Goal: Task Accomplishment & Management: Complete application form

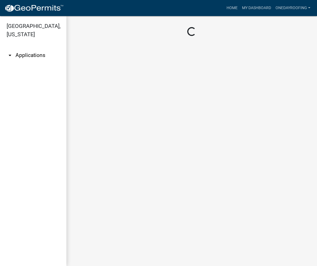
click at [35, 49] on link "arrow_drop_down Applications" at bounding box center [33, 55] width 66 height 13
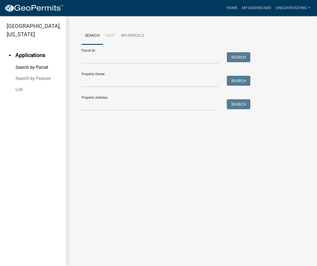
click at [39, 73] on link "Search by Feature" at bounding box center [33, 78] width 66 height 11
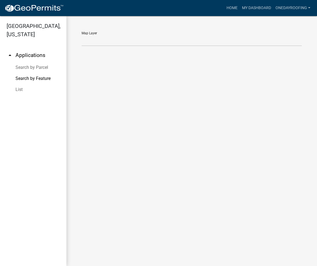
click at [18, 84] on link "List" at bounding box center [33, 89] width 66 height 11
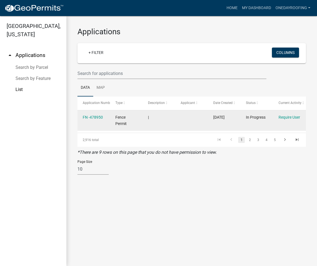
click at [119, 118] on span "Fence Permit" at bounding box center [121, 120] width 11 height 11
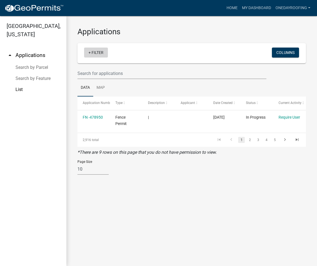
click at [91, 52] on link "+ Filter" at bounding box center [96, 53] width 24 height 10
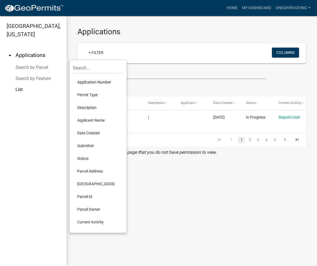
click at [38, 62] on link "Search by Parcel" at bounding box center [33, 67] width 66 height 11
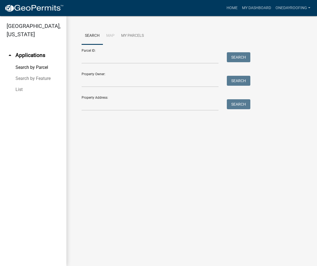
click at [36, 49] on link "arrow_drop_up Applications" at bounding box center [33, 55] width 66 height 13
click at [253, 6] on link "My Dashboard" at bounding box center [257, 8] width 34 height 11
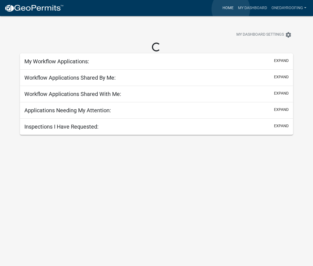
click at [231, 9] on link "Home" at bounding box center [228, 8] width 16 height 11
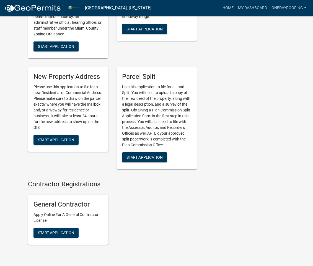
scroll to position [804, 0]
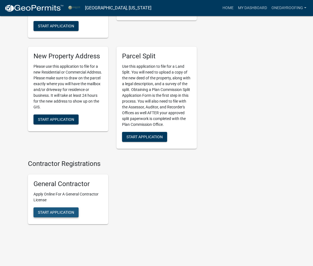
click at [60, 210] on span "Start Application" at bounding box center [56, 212] width 36 height 4
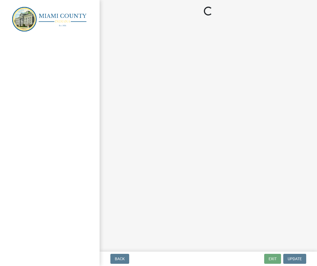
select select "MD"
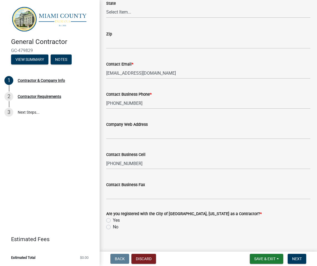
scroll to position [357, 0]
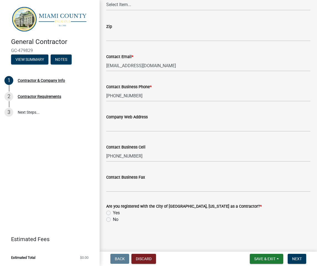
click at [113, 219] on label "No" at bounding box center [116, 220] width 6 height 7
click at [113, 219] on input "No" at bounding box center [115, 219] width 4 height 4
radio input "true"
click at [301, 259] on span "Next" at bounding box center [298, 259] width 10 height 4
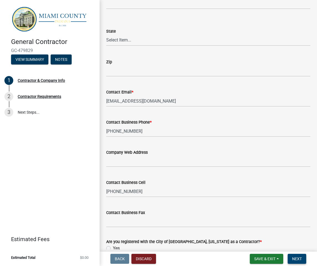
scroll to position [327, 0]
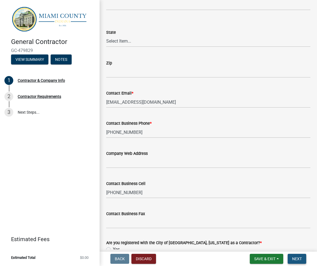
click at [297, 261] on span "Next" at bounding box center [298, 259] width 10 height 4
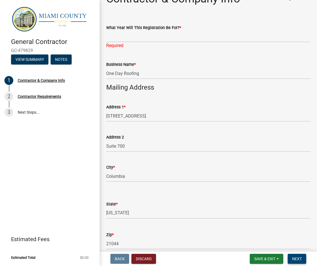
scroll to position [0, 0]
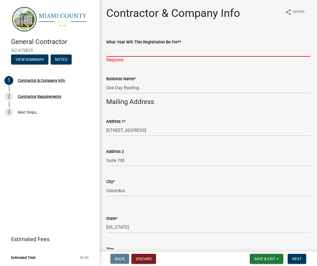
click at [127, 51] on input "What Year Will This Registration Be For? *" at bounding box center [208, 50] width 204 height 11
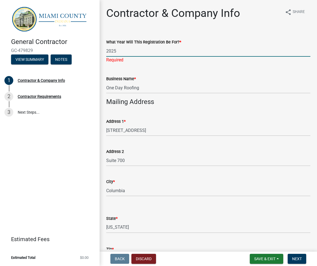
type input "2025"
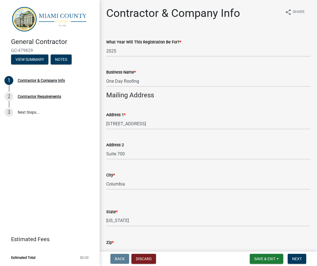
click at [302, 262] on button "Next" at bounding box center [297, 259] width 19 height 10
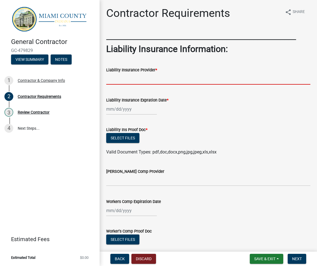
click at [126, 79] on input "Liability Insurance Provider *" at bounding box center [208, 78] width 204 height 11
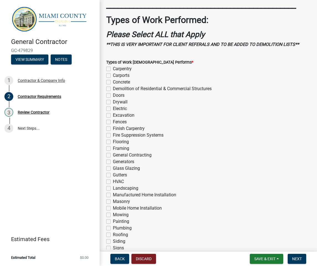
scroll to position [273, 0]
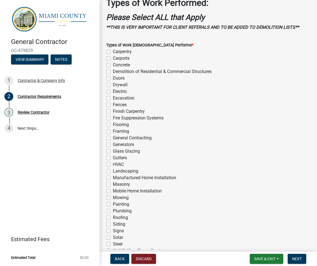
click at [113, 221] on label "Roofing" at bounding box center [120, 218] width 15 height 7
click at [113, 218] on input "Roofing" at bounding box center [115, 217] width 4 height 4
checkbox input "true"
checkbox input "false"
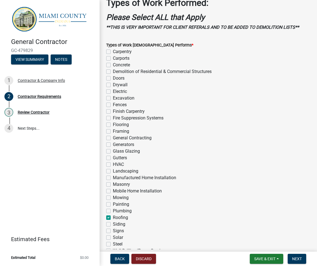
checkbox input "false"
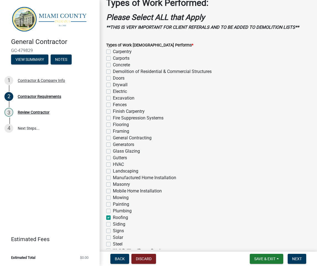
checkbox input "false"
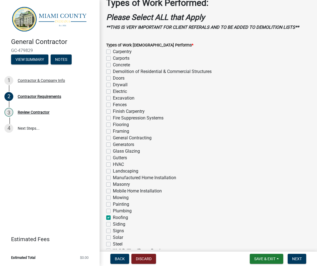
checkbox input "false"
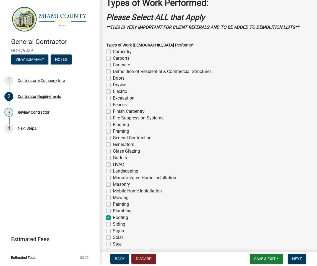
checkbox input "false"
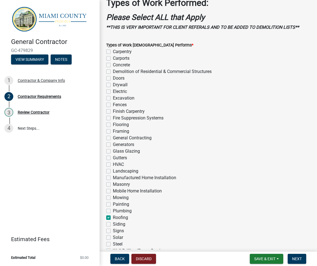
checkbox input "false"
checkbox input "true"
checkbox input "false"
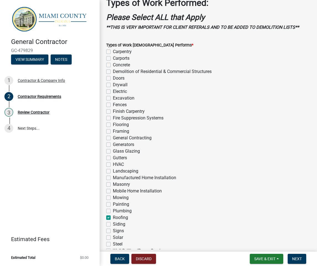
checkbox input "false"
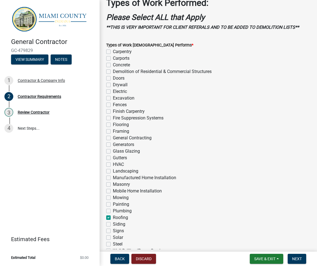
checkbox input "false"
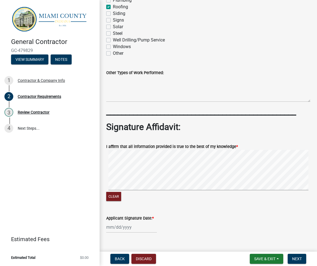
scroll to position [507, 0]
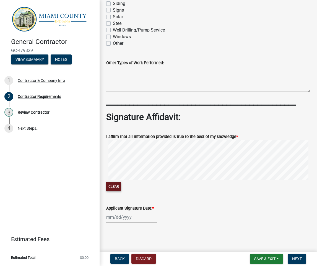
click at [112, 183] on button "Clear" at bounding box center [113, 186] width 15 height 9
click at [117, 186] on button "Clear" at bounding box center [113, 186] width 15 height 9
click at [111, 188] on button "Clear" at bounding box center [113, 186] width 15 height 9
drag, startPoint x: 112, startPoint y: 184, endPoint x: 125, endPoint y: 181, distance: 13.6
click at [112, 184] on button "Clear" at bounding box center [113, 186] width 15 height 9
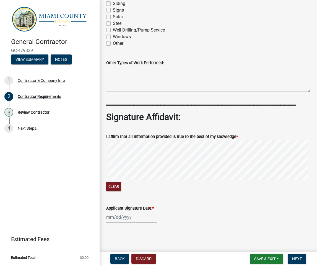
select select "9"
select select "2025"
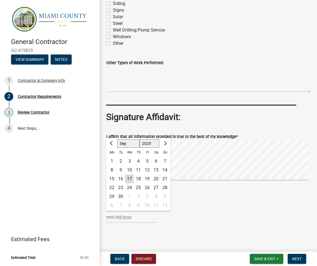
click at [117, 217] on div "[PERSON_NAME] Feb Mar Apr [PERSON_NAME][DATE] Oct Nov [DATE] 1526 1527 1528 152…" at bounding box center [131, 217] width 51 height 11
click at [128, 177] on div "17" at bounding box center [129, 179] width 9 height 9
type input "[DATE]"
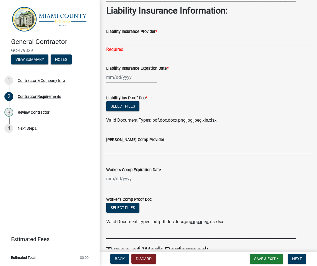
scroll to position [44, 0]
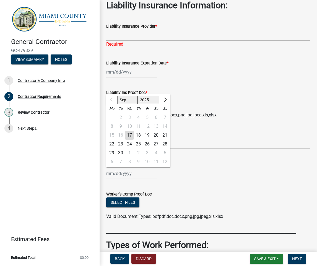
click at [118, 174] on input "Workers Comp Expiration Date" at bounding box center [131, 173] width 51 height 11
click at [152, 97] on select "2025 2026 2027 2028 2029 2030 2031 2032 2033 2034 2035 2036 2037 2038 2039 2040…" at bounding box center [149, 100] width 22 height 8
select select "2026"
click at [138, 96] on select "2025 2026 2027 2028 2029 2030 2031 2032 2033 2034 2035 2036 2037 2038 2039 2040…" at bounding box center [149, 100] width 22 height 8
click at [129, 100] on select "Jan Feb Mar Apr May Jun [DATE] Aug Sep Oct Nov Dec" at bounding box center [128, 100] width 22 height 8
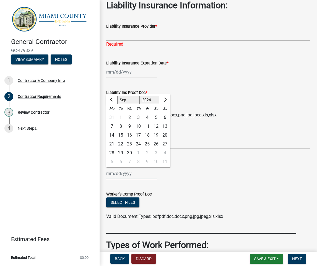
select select "5"
click at [117, 96] on select "Jan Feb Mar Apr May Jun [DATE] Aug Sep Oct Nov Dec" at bounding box center [128, 100] width 22 height 8
click at [146, 116] on div "1" at bounding box center [147, 117] width 9 height 9
type input "[DATE]"
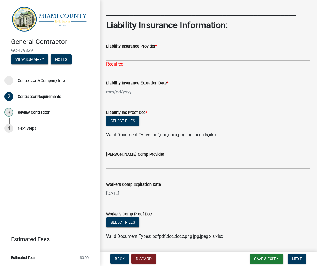
scroll to position [23, 0]
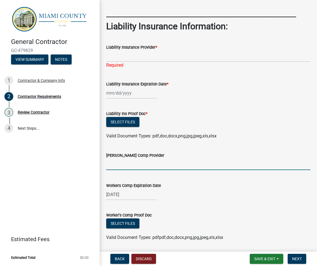
click at [134, 164] on input "[PERSON_NAME] Comp Provider" at bounding box center [208, 164] width 204 height 11
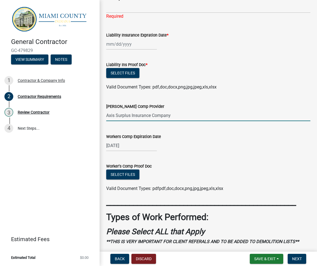
scroll to position [70, 0]
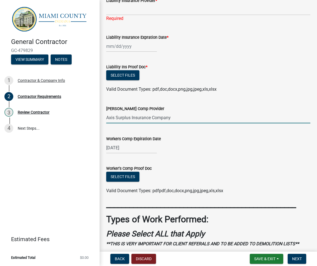
type input "Axis Surplus Insurance Company"
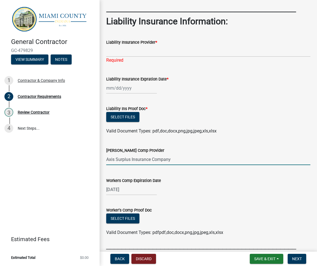
scroll to position [21, 0]
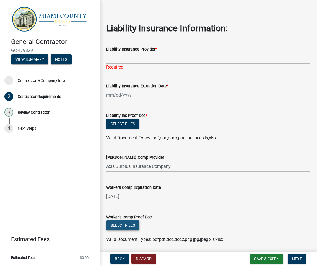
click at [122, 227] on button "Select files" at bounding box center [122, 226] width 33 height 10
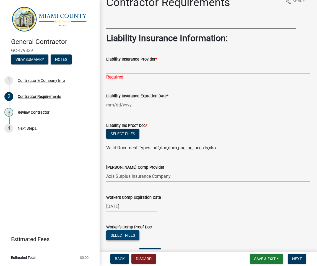
scroll to position [0, 0]
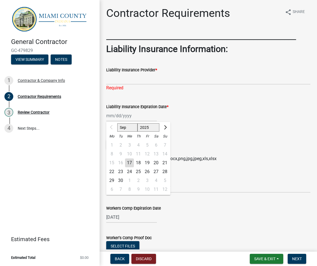
click at [113, 115] on div "Sep Oct Nov [DATE] 2026 2027 2028 2029 2030 2031 2032 2033 2034 2035 2036 2037 …" at bounding box center [131, 115] width 51 height 11
click at [150, 127] on select "2025 2026 2027 2028 2029 2030 2031 2032 2033 2034 2035 2036 2037 2038 2039 2040…" at bounding box center [149, 128] width 22 height 8
select select "2026"
click at [138, 124] on select "2025 2026 2027 2028 2029 2030 2031 2032 2033 2034 2035 2036 2037 2038 2039 2040…" at bounding box center [149, 128] width 22 height 8
click at [132, 128] on select "Jan Feb Mar Apr May Jun [DATE] Aug Sep Oct Nov Dec" at bounding box center [128, 128] width 22 height 8
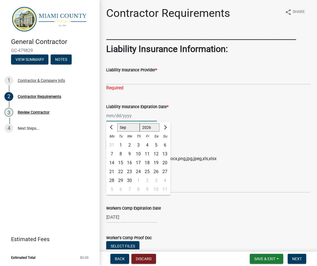
select select "5"
click at [117, 124] on select "Jan Feb Mar Apr May Jun [DATE] Aug Sep Oct Nov Dec" at bounding box center [128, 128] width 22 height 8
click at [148, 145] on div "1" at bounding box center [147, 145] width 9 height 9
type input "[DATE]"
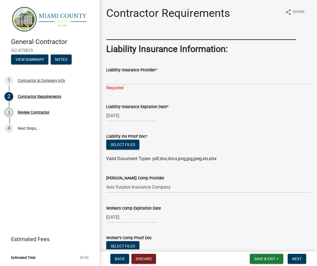
click at [199, 144] on div "Select files" at bounding box center [208, 145] width 204 height 11
click at [125, 80] on input "Liability Insurance Provider *" at bounding box center [208, 78] width 204 height 11
type input "MS Transverse Specialty Insurance Company"
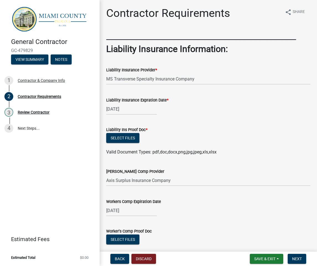
click at [227, 132] on form "Liability Ins Proof Doc * Select files Valid Document Types: pdf,doc,docx,png,j…" at bounding box center [208, 138] width 204 height 36
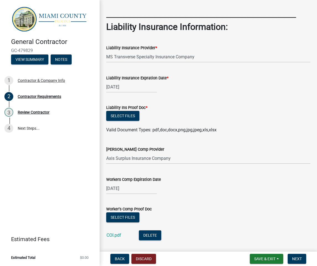
scroll to position [22, 0]
click at [133, 119] on button "Select files" at bounding box center [122, 116] width 33 height 10
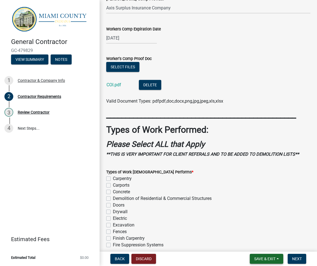
scroll to position [240, 0]
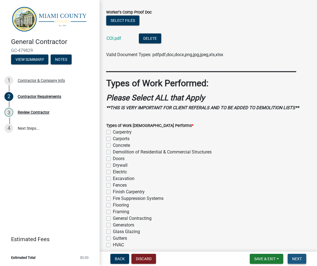
click at [292, 259] on button "Next" at bounding box center [297, 259] width 19 height 10
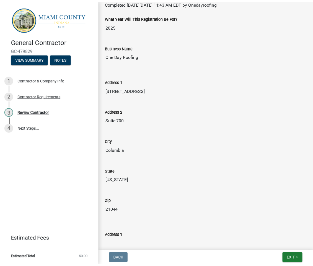
scroll to position [0, 0]
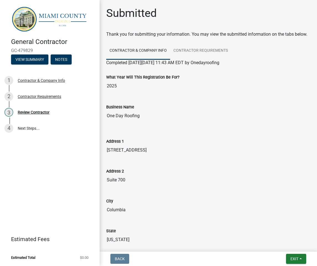
click at [24, 14] on img at bounding box center [51, 19] width 80 height 26
click at [27, 40] on h4 "General Contractor" at bounding box center [53, 42] width 84 height 8
click at [22, 127] on link "4 Next Steps..." at bounding box center [50, 128] width 100 height 16
click at [292, 258] on span "Exit" at bounding box center [295, 259] width 8 height 4
click at [279, 243] on button "Save & Exit" at bounding box center [284, 244] width 44 height 13
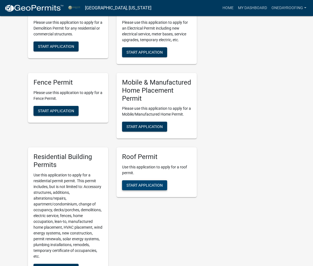
scroll to position [454, 0]
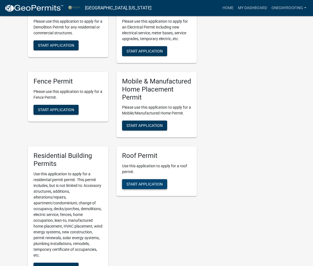
click at [140, 182] on span "Start Application" at bounding box center [145, 184] width 36 height 4
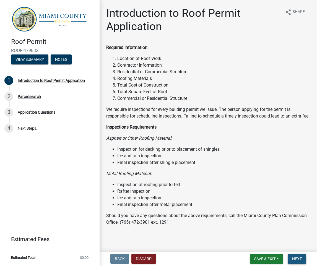
click at [303, 259] on button "Next" at bounding box center [297, 259] width 19 height 10
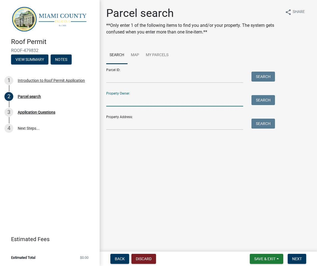
click at [120, 105] on input "Property Owner:" at bounding box center [174, 100] width 137 height 11
type input "[PERSON_NAME]"
click at [262, 99] on button "Search" at bounding box center [264, 100] width 24 height 10
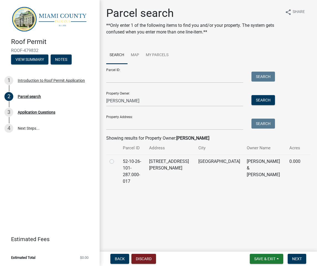
click at [116, 158] on label at bounding box center [116, 158] width 0 height 0
click at [116, 161] on input "radio" at bounding box center [118, 160] width 4 height 4
radio input "true"
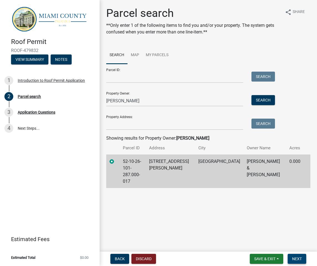
click at [299, 260] on span "Next" at bounding box center [298, 259] width 10 height 4
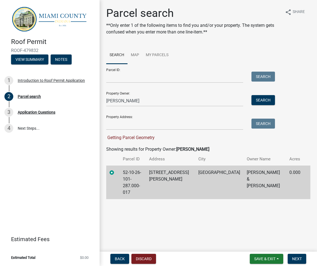
drag, startPoint x: 253, startPoint y: 197, endPoint x: 312, endPoint y: 249, distance: 78.3
click at [253, 197] on main "Parcel search **Only enter 1 of the following items to find you and/or your pro…" at bounding box center [209, 125] width 218 height 250
click at [296, 260] on span "Next" at bounding box center [298, 259] width 10 height 4
click at [145, 160] on th "Parcel ID" at bounding box center [133, 159] width 26 height 13
drag, startPoint x: 129, startPoint y: 171, endPoint x: 125, endPoint y: 172, distance: 3.8
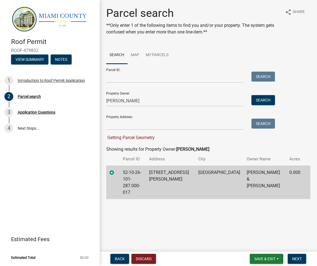
click at [129, 171] on td "52-10-26-101-287.000-017" at bounding box center [133, 183] width 26 height 34
drag, startPoint x: 274, startPoint y: 235, endPoint x: 268, endPoint y: 233, distance: 5.9
click at [274, 235] on main "Parcel search **Only enter 1 of the following items to find you and/or your pro…" at bounding box center [209, 125] width 218 height 250
click at [191, 242] on main "Parcel search **Only enter 1 of the following items to find you and/or your pro…" at bounding box center [209, 125] width 218 height 250
drag, startPoint x: 111, startPoint y: 174, endPoint x: 112, endPoint y: 172, distance: 3.2
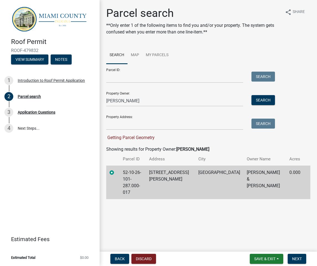
click at [116, 170] on label at bounding box center [116, 170] width 0 height 0
click at [116, 173] on input "radio" at bounding box center [118, 172] width 4 height 4
click at [116, 170] on label at bounding box center [116, 170] width 0 height 0
click at [116, 171] on input "radio" at bounding box center [118, 172] width 4 height 4
drag, startPoint x: 115, startPoint y: 173, endPoint x: 119, endPoint y: 174, distance: 3.9
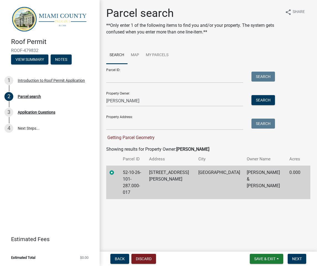
click at [115, 173] on div at bounding box center [113, 173] width 7 height 7
click at [301, 261] on button "Next" at bounding box center [297, 259] width 19 height 10
drag, startPoint x: 249, startPoint y: 206, endPoint x: 175, endPoint y: 139, distance: 100.2
click at [249, 206] on main "Parcel search **Only enter 1 of the following items to find you and/or your pro…" at bounding box center [209, 125] width 218 height 250
click at [148, 122] on input "Property Address:" at bounding box center [174, 124] width 137 height 11
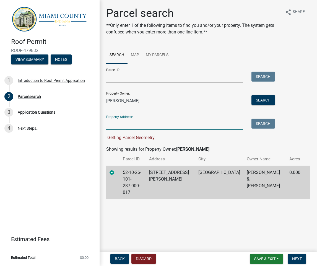
click at [303, 171] on td "0.000" at bounding box center [295, 183] width 18 height 34
click at [302, 172] on td "0.000" at bounding box center [295, 183] width 18 height 34
click at [116, 170] on label at bounding box center [116, 170] width 0 height 0
click at [116, 172] on input "radio" at bounding box center [118, 172] width 4 height 4
click at [116, 170] on label at bounding box center [116, 170] width 0 height 0
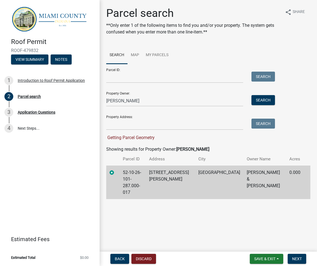
click at [116, 172] on input "radio" at bounding box center [118, 172] width 4 height 4
click at [302, 259] on button "Next" at bounding box center [297, 259] width 19 height 10
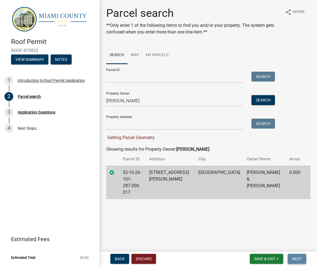
click at [302, 259] on button "Next" at bounding box center [297, 259] width 19 height 10
drag, startPoint x: 302, startPoint y: 259, endPoint x: 155, endPoint y: 262, distance: 147.9
click at [302, 259] on button "Next" at bounding box center [297, 259] width 19 height 10
click at [112, 258] on button "Back" at bounding box center [120, 259] width 19 height 10
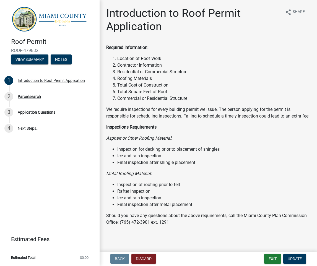
scroll to position [9, 0]
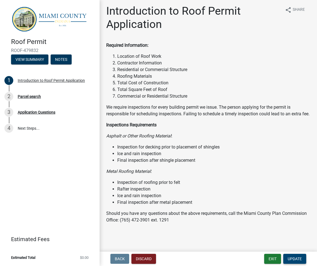
drag, startPoint x: 294, startPoint y: 258, endPoint x: 222, endPoint y: 231, distance: 77.1
click at [232, 227] on wm-app "Roof Permit ROOF-479832 View Summary Notes 1 Introduction to Roof Permit Applic…" at bounding box center [158, 133] width 317 height 266
click at [296, 257] on span "Update" at bounding box center [295, 259] width 14 height 4
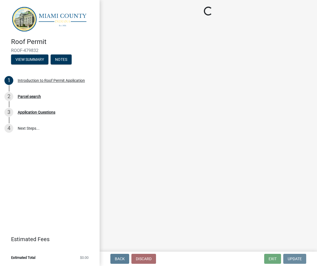
scroll to position [0, 0]
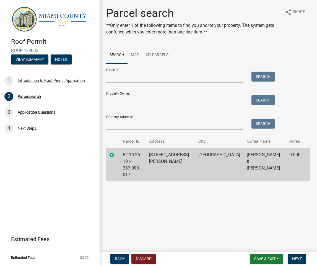
click at [120, 154] on td "52-10-26-101-287.000-017" at bounding box center [133, 165] width 26 height 34
drag, startPoint x: 297, startPoint y: 254, endPoint x: 298, endPoint y: 262, distance: 7.6
click at [297, 254] on button "Next" at bounding box center [297, 259] width 19 height 10
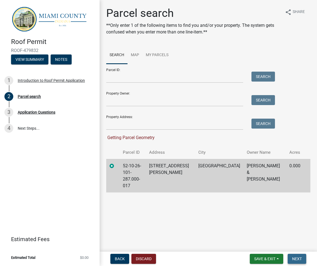
click at [298, 262] on button "Next" at bounding box center [297, 259] width 19 height 10
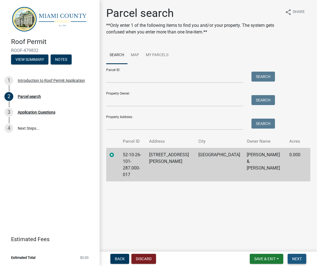
click at [299, 260] on span "Next" at bounding box center [298, 259] width 10 height 4
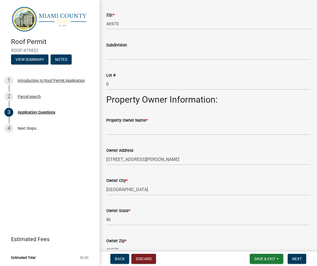
scroll to position [151, 0]
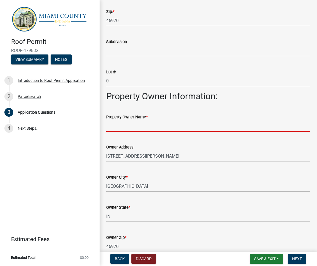
click at [127, 125] on input "Property Owner Name *" at bounding box center [208, 125] width 204 height 11
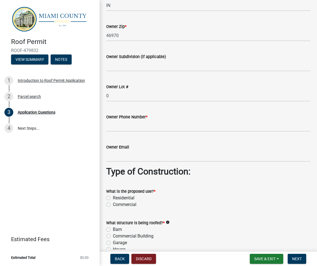
scroll to position [365, 0]
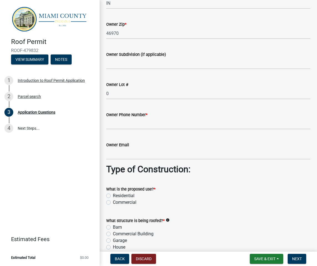
type input "[PERSON_NAME]"
click at [128, 153] on input "Owner Email" at bounding box center [208, 153] width 204 height 11
paste input "[EMAIL_ADDRESS][DOMAIN_NAME]"
type input "[EMAIL_ADDRESS][DOMAIN_NAME]"
drag, startPoint x: 125, startPoint y: 124, endPoint x: 77, endPoint y: 114, distance: 49.2
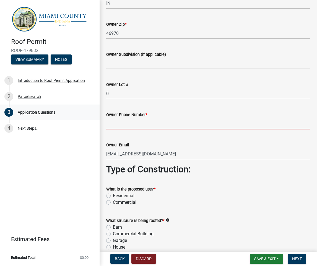
click at [125, 124] on input "Owner Phone Number *" at bounding box center [208, 123] width 204 height 11
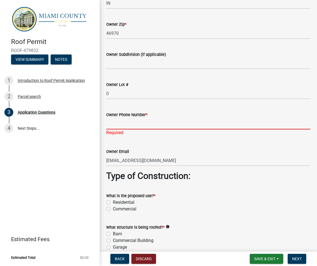
paste input "7654802341"
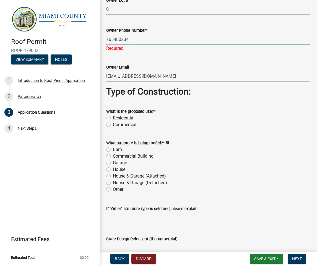
scroll to position [459, 0]
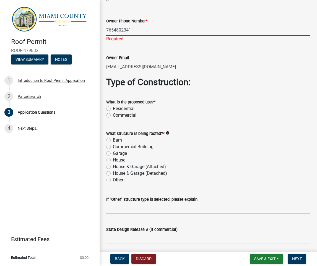
type input "7654802341"
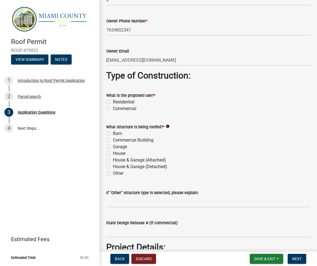
click at [108, 108] on div "What is the proposed use? * Residential Commercial" at bounding box center [208, 102] width 204 height 20
click at [113, 101] on label "Residential" at bounding box center [124, 102] width 22 height 7
click at [113, 101] on input "Residential" at bounding box center [115, 101] width 4 height 4
radio input "true"
click at [113, 153] on label "House" at bounding box center [119, 153] width 12 height 7
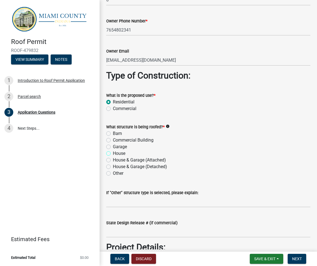
click at [113, 153] on input "House" at bounding box center [115, 152] width 4 height 4
radio input "true"
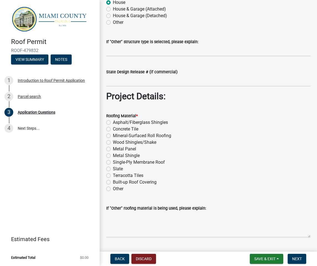
scroll to position [610, 0]
click at [113, 122] on label "Asphalt/Fiberglass Shingles" at bounding box center [140, 122] width 55 height 7
click at [113, 122] on input "Asphalt/Fiberglass Shingles" at bounding box center [115, 121] width 4 height 4
radio input "true"
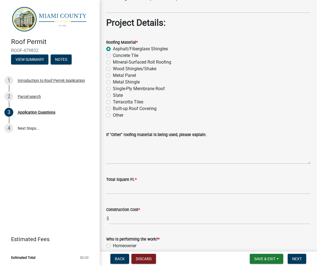
scroll to position [689, 0]
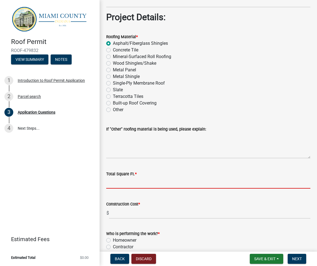
click at [154, 181] on input "Total Square Ft. *" at bounding box center [208, 183] width 204 height 11
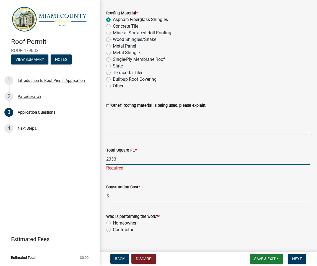
scroll to position [715, 0]
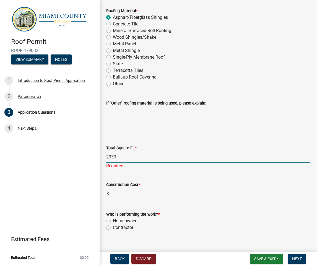
type input "2333"
click at [153, 193] on input "text" at bounding box center [210, 193] width 202 height 11
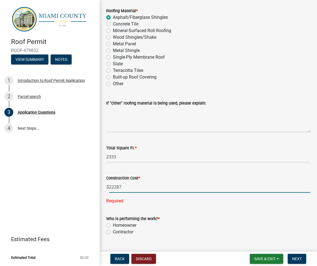
type input "22287.00"
click at [181, 210] on form "Who is performing the work? * Homeowner [DEMOGRAPHIC_DATA]" at bounding box center [208, 222] width 204 height 27
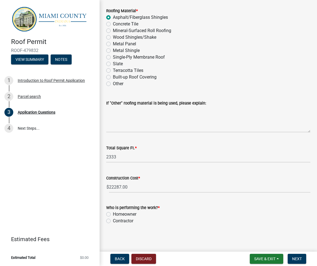
scroll to position [717, 0]
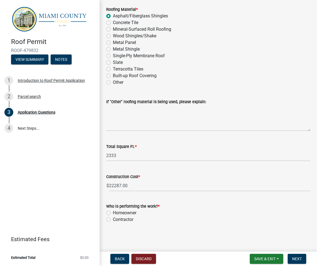
click at [113, 221] on label "Contractor" at bounding box center [123, 220] width 20 height 7
click at [113, 220] on input "Contractor" at bounding box center [115, 219] width 4 height 4
radio input "true"
click at [300, 259] on span "Next" at bounding box center [298, 259] width 10 height 4
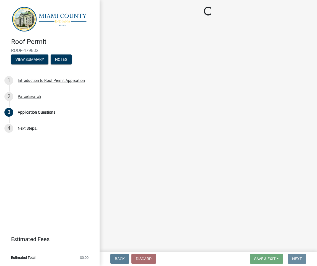
scroll to position [0, 0]
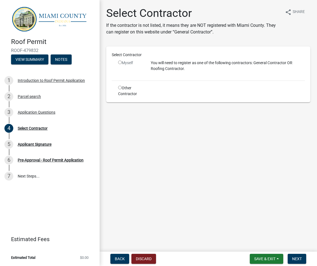
click at [121, 62] on input "radio" at bounding box center [120, 63] width 4 height 4
click at [121, 63] on input "radio" at bounding box center [120, 63] width 4 height 4
click at [120, 63] on input "radio" at bounding box center [120, 63] width 4 height 4
radio input "false"
click at [121, 87] on input "radio" at bounding box center [120, 88] width 4 height 4
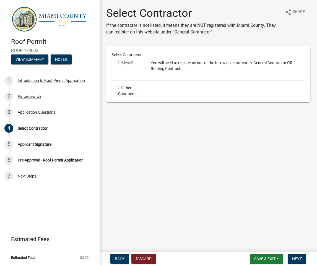
radio input "true"
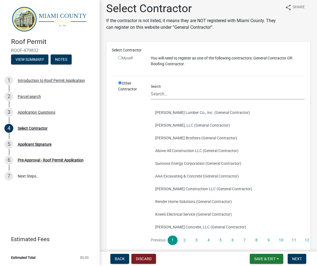
scroll to position [8, 0]
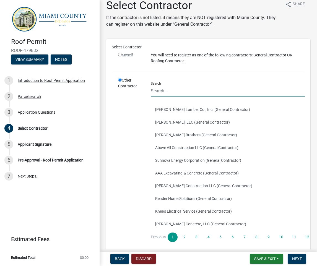
click at [168, 93] on input "Search" at bounding box center [228, 90] width 154 height 11
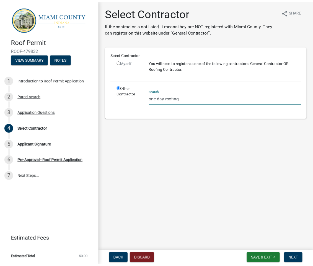
scroll to position [0, 0]
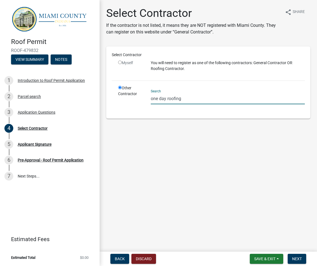
click at [166, 97] on input "one day roofing" at bounding box center [228, 98] width 154 height 11
type input "One Day Roofing"
click at [207, 131] on main "Select Contractor If the contractor is not listed, it means they are NOT regist…" at bounding box center [209, 125] width 218 height 250
drag, startPoint x: 191, startPoint y: 99, endPoint x: 147, endPoint y: 100, distance: 44.0
click at [147, 100] on div "Search One Day Roofing" at bounding box center [228, 99] width 163 height 28
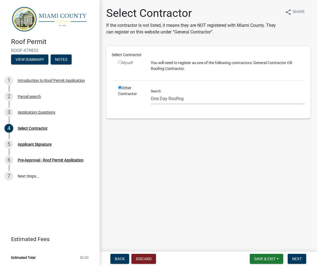
drag, startPoint x: 146, startPoint y: 100, endPoint x: 125, endPoint y: 85, distance: 25.4
click at [146, 100] on div "Other Contractor" at bounding box center [130, 99] width 33 height 28
click at [120, 88] on input "radio" at bounding box center [120, 88] width 4 height 4
click at [130, 156] on main "Select Contractor If the contractor is not listed, it means they are NOT regist…" at bounding box center [209, 125] width 218 height 250
click at [161, 177] on main "Select Contractor If the contractor is not listed, it means they are NOT regist…" at bounding box center [209, 125] width 218 height 250
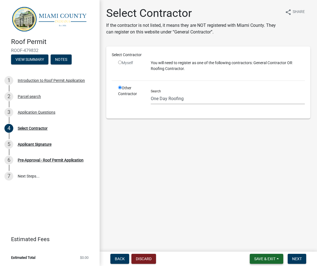
click at [263, 258] on span "Save & Exit" at bounding box center [265, 259] width 21 height 4
click at [262, 246] on button "Save & Exit" at bounding box center [261, 244] width 44 height 13
